Goal: Communication & Community: Answer question/provide support

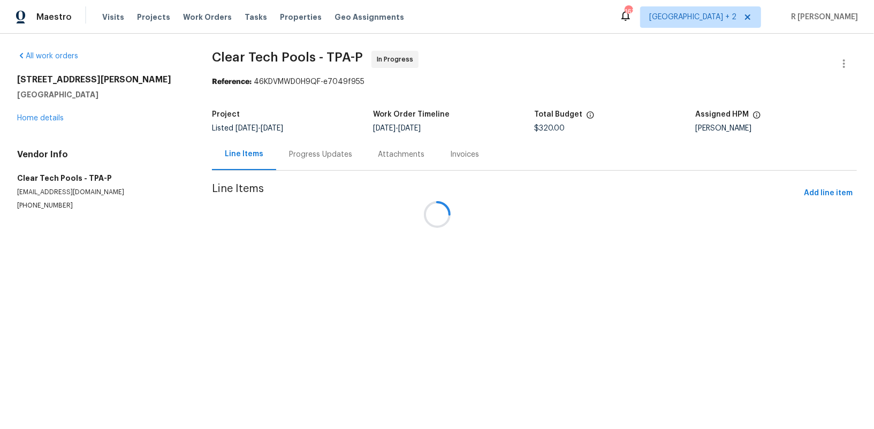
click at [316, 154] on div "Progress Updates" at bounding box center [320, 154] width 63 height 11
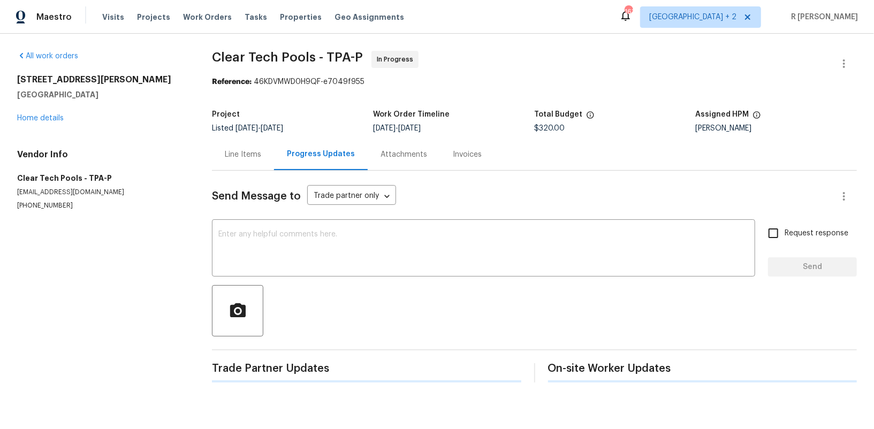
click at [316, 154] on div "Progress Updates" at bounding box center [321, 154] width 68 height 11
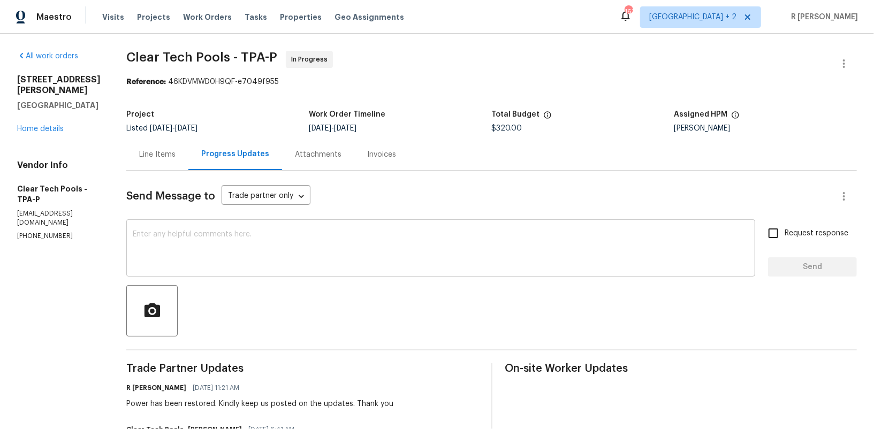
click at [316, 252] on textarea at bounding box center [441, 249] width 616 height 37
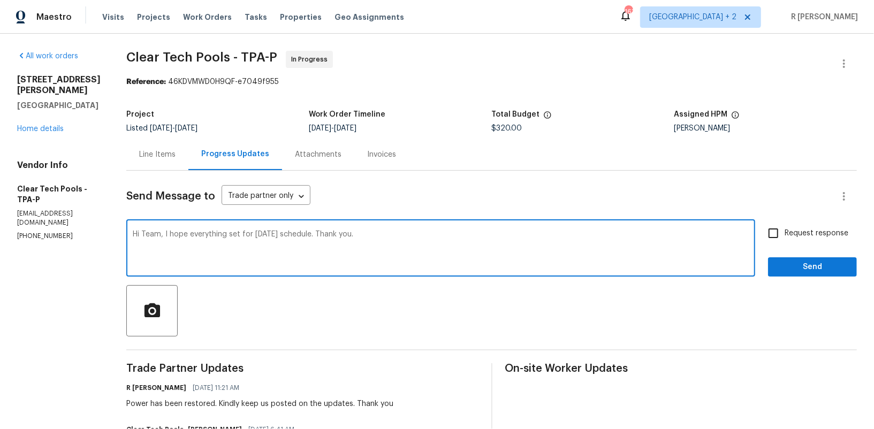
type textarea "Hi Team, I hope everything set for tomorrow schedule. Thank you."
click at [793, 236] on span "Request response" at bounding box center [817, 233] width 64 height 11
click at [785, 236] on input "Request response" at bounding box center [774, 233] width 22 height 22
checkbox input "true"
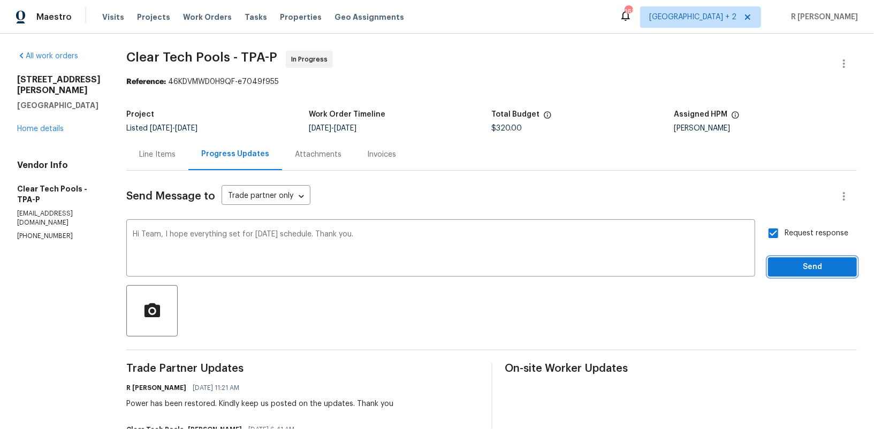
click at [796, 262] on span "Send" at bounding box center [813, 267] width 72 height 13
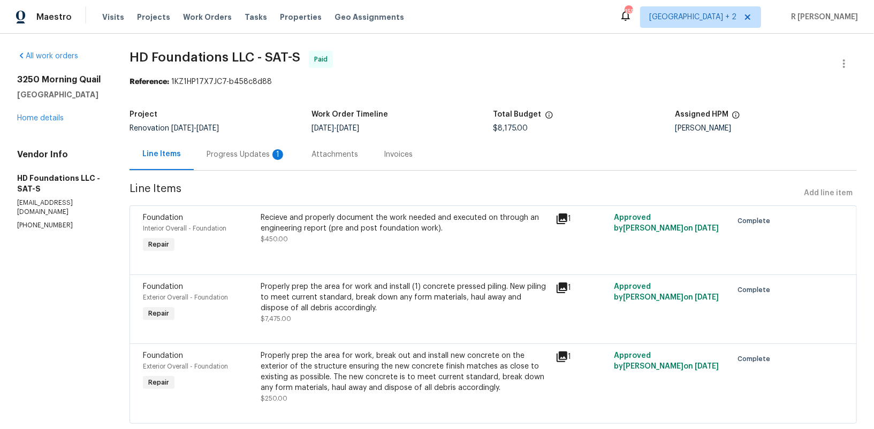
click at [271, 155] on div "Progress Updates 1" at bounding box center [246, 154] width 79 height 11
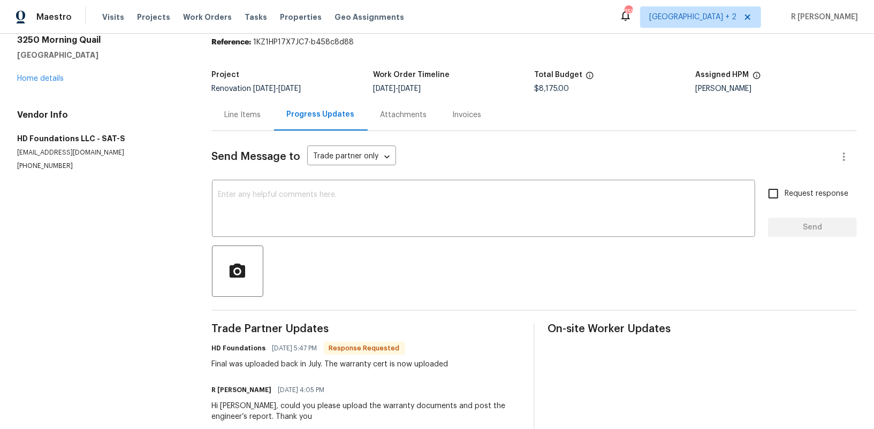
scroll to position [62, 0]
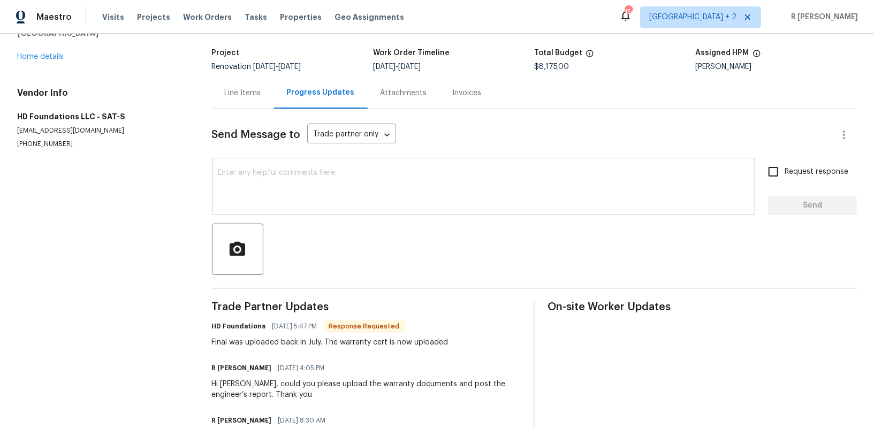
click at [372, 168] on div "x ​" at bounding box center [483, 188] width 543 height 55
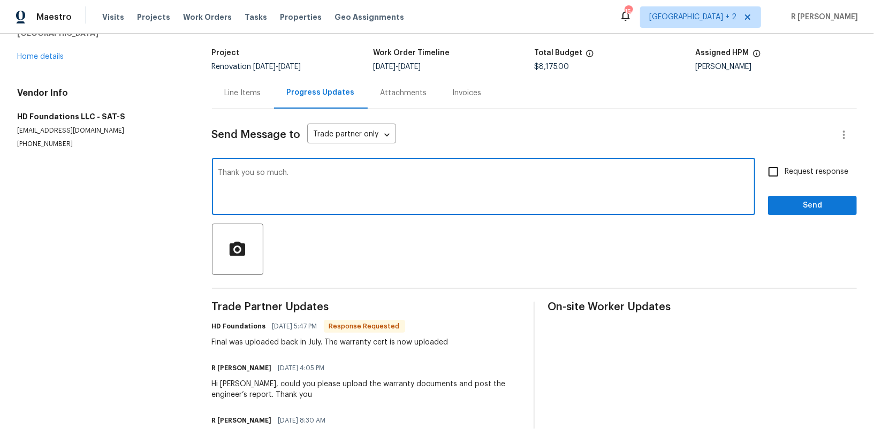
type textarea "Thank you so much."
click at [784, 199] on span "Send" at bounding box center [813, 205] width 72 height 13
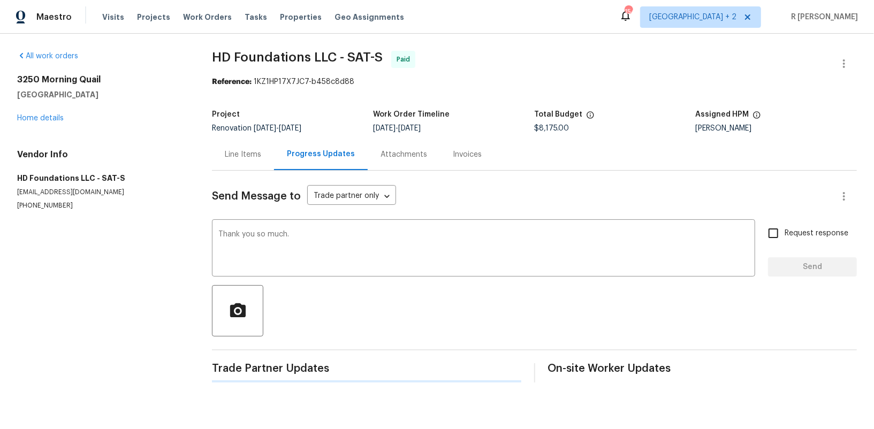
scroll to position [0, 0]
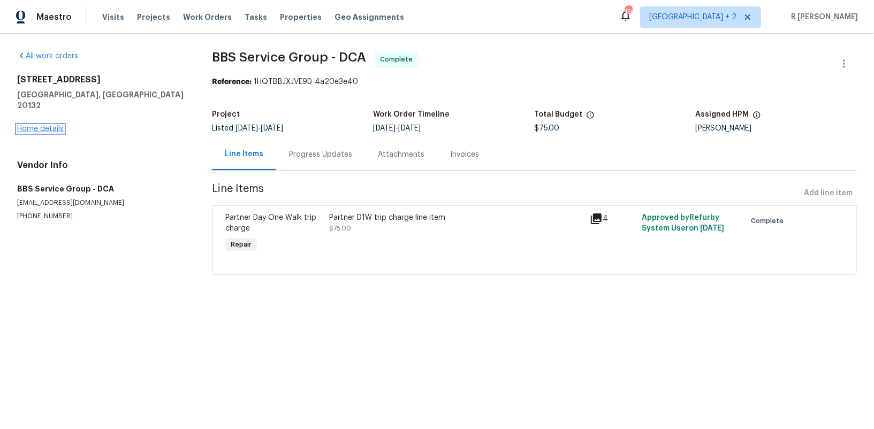
click at [49, 125] on link "Home details" at bounding box center [40, 128] width 47 height 7
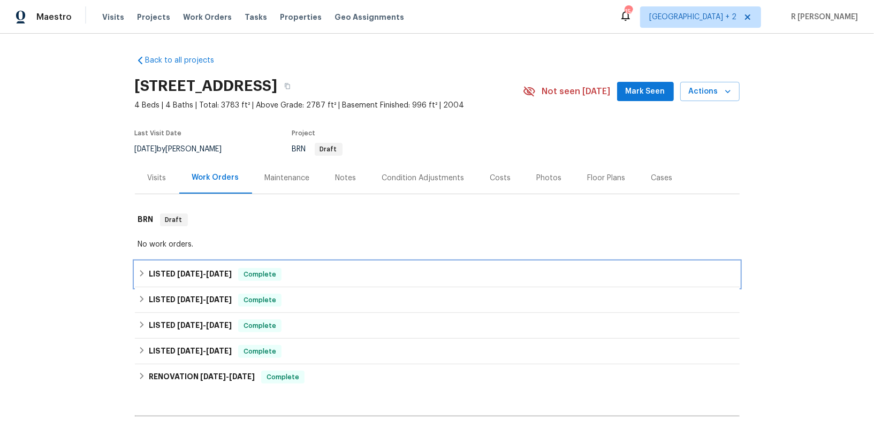
click at [217, 273] on span "[DATE]" at bounding box center [219, 273] width 26 height 7
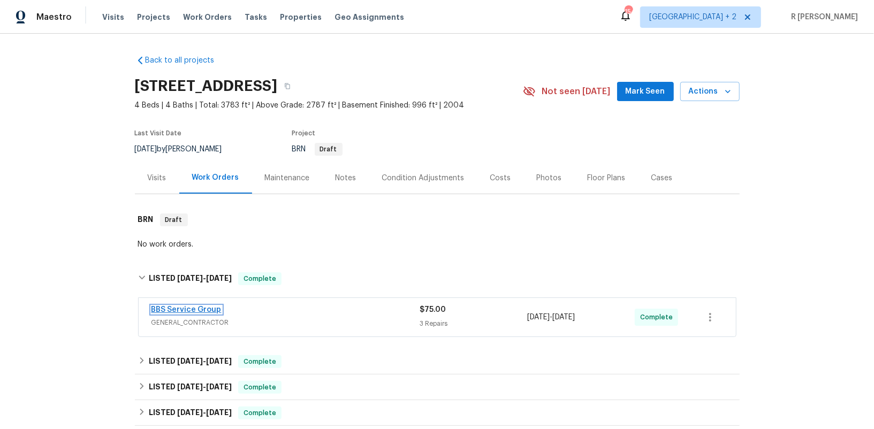
click at [192, 307] on link "BBS Service Group" at bounding box center [187, 309] width 70 height 7
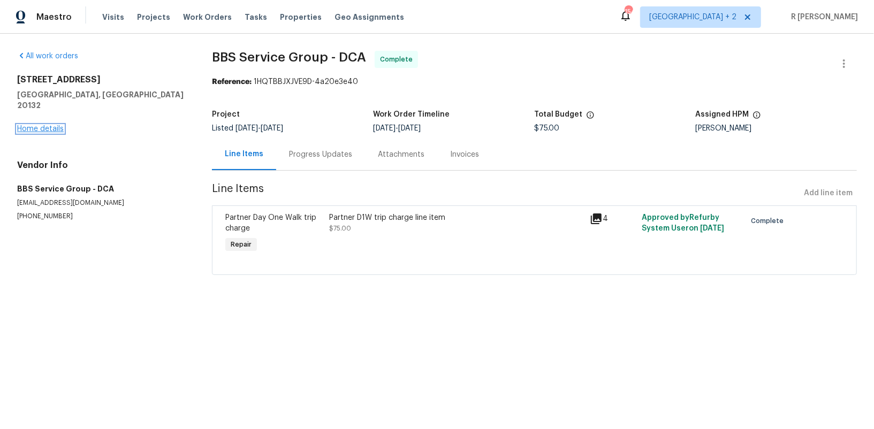
click at [22, 125] on link "Home details" at bounding box center [40, 128] width 47 height 7
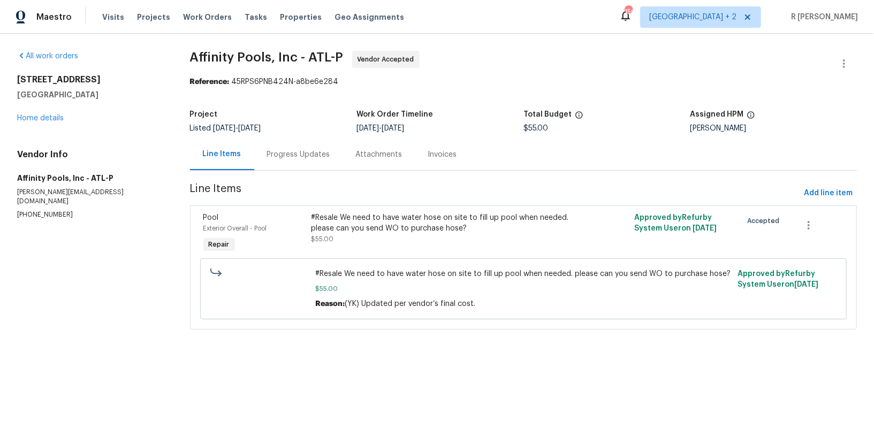
click at [307, 145] on div "Progress Updates" at bounding box center [298, 155] width 89 height 32
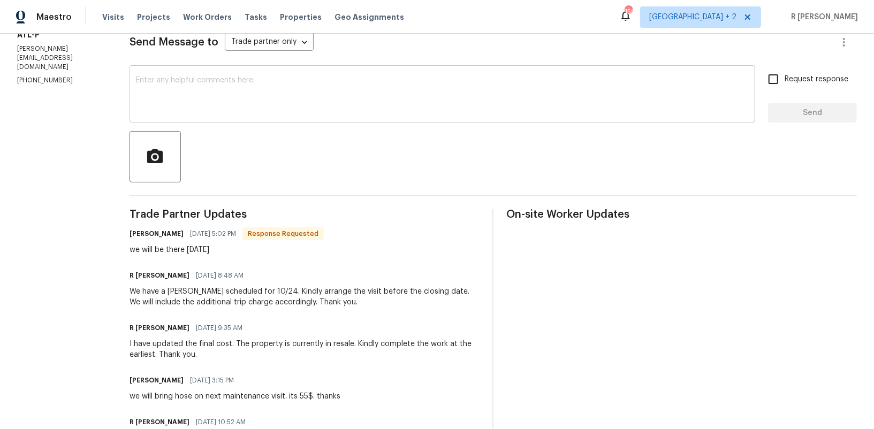
scroll to position [27, 0]
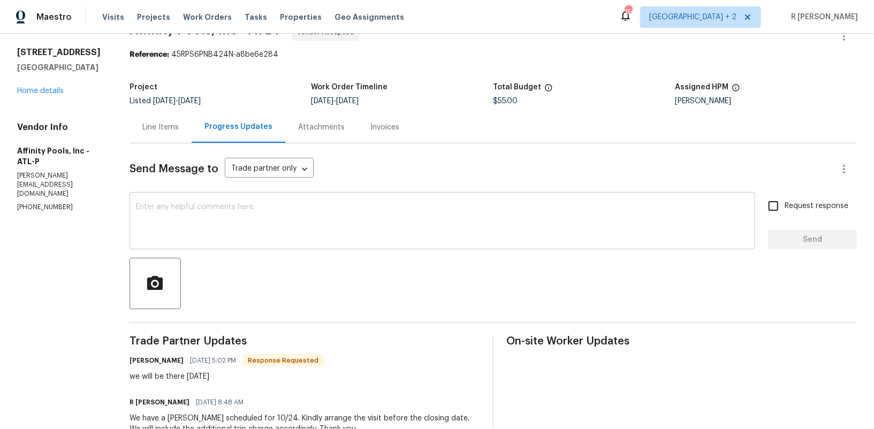
click at [334, 242] on div "x ​" at bounding box center [443, 222] width 626 height 55
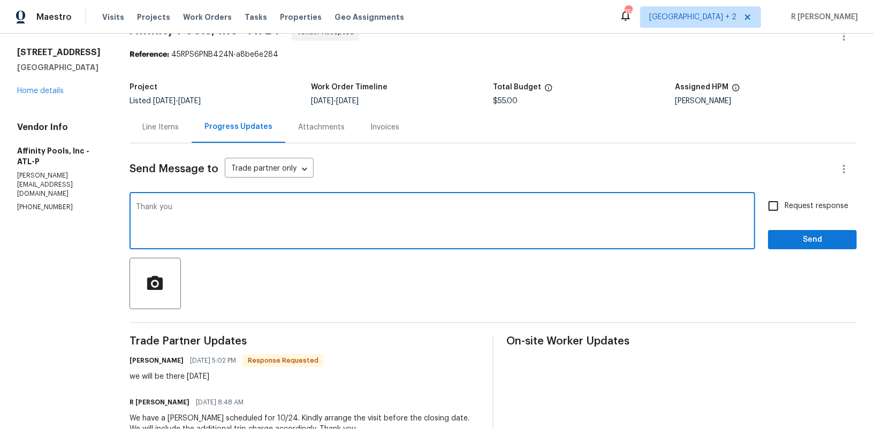
click at [162, 360] on h6 "[PERSON_NAME]" at bounding box center [157, 361] width 54 height 11
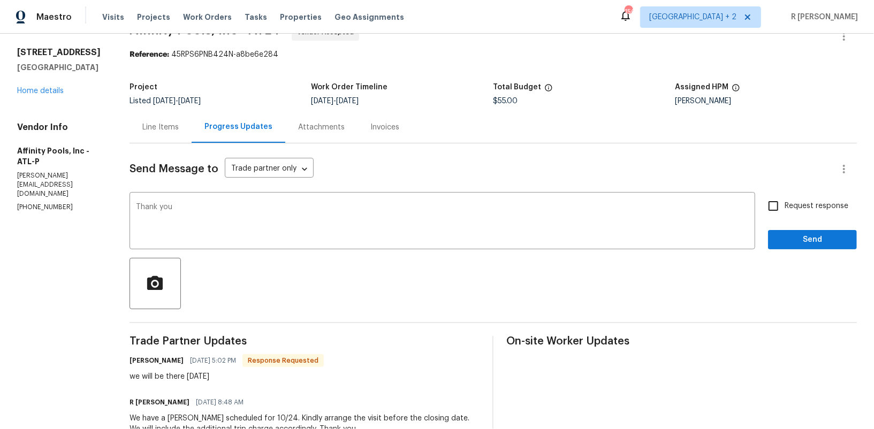
click at [162, 360] on h6 "[PERSON_NAME]" at bounding box center [157, 361] width 54 height 11
click at [162, 360] on h6 "Frantisek Siska" at bounding box center [157, 361] width 54 height 11
copy h6 "Frantisek Siska"
click at [250, 208] on textarea "Thank you" at bounding box center [442, 221] width 613 height 37
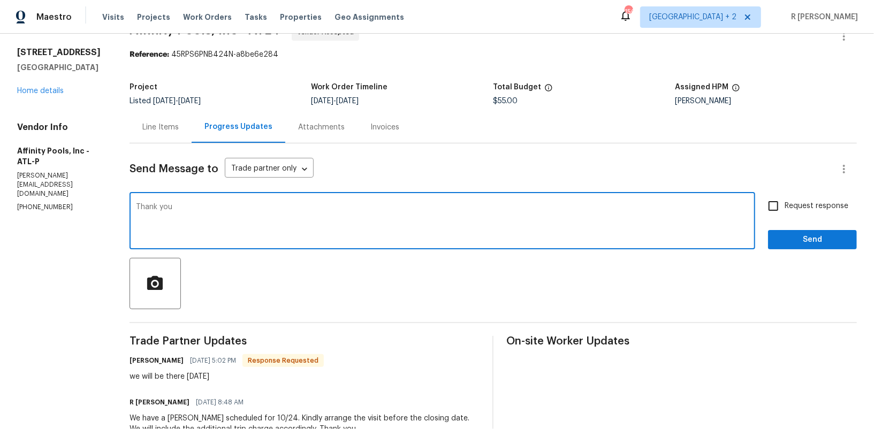
paste textarea "Frantisek Siska"
click at [250, 208] on textarea "Thank you Frantisek Siska" at bounding box center [442, 221] width 613 height 37
type textarea "Thank you Frantisek Siska, Do keep us posted."
click at [812, 248] on button "Send" at bounding box center [812, 240] width 89 height 20
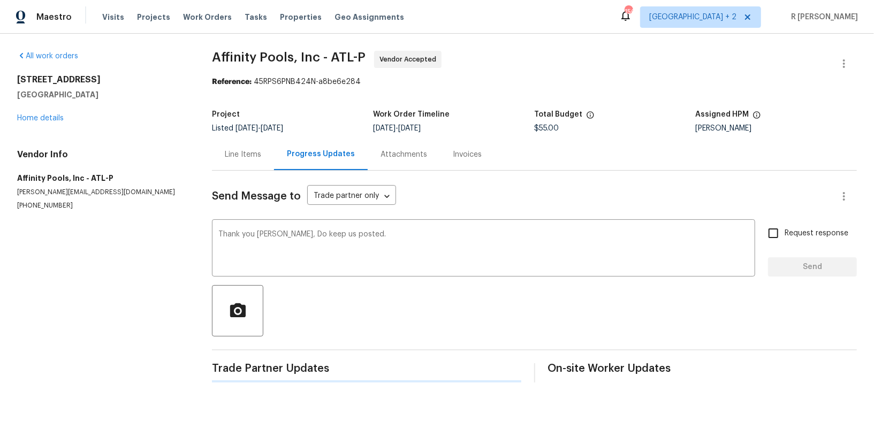
scroll to position [0, 0]
